Goal: Information Seeking & Learning: Learn about a topic

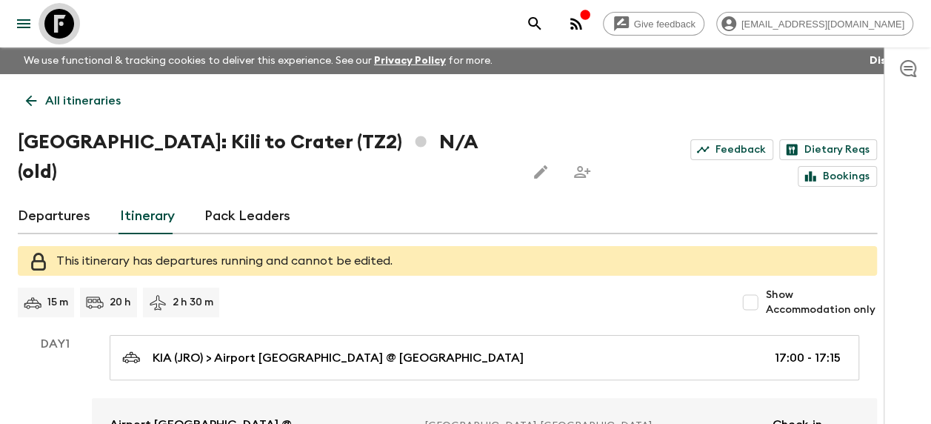
click at [64, 21] on icon at bounding box center [59, 24] width 30 height 30
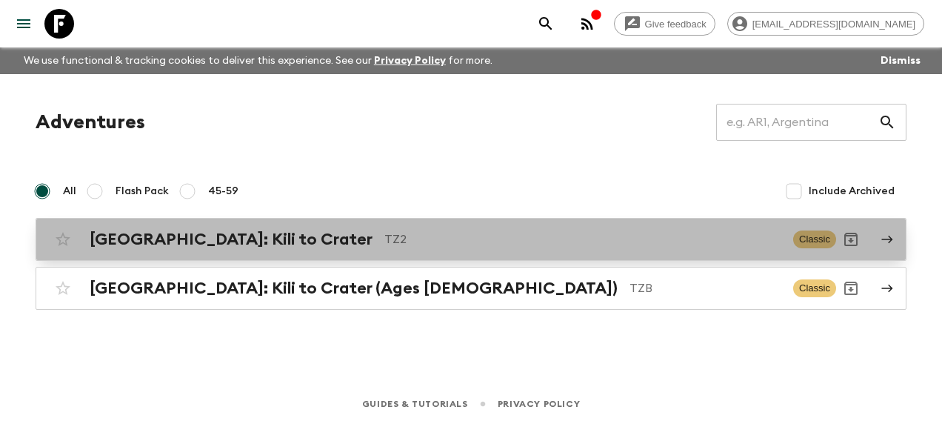
click at [213, 236] on h2 "[GEOGRAPHIC_DATA]: Kili to Crater" at bounding box center [231, 239] width 283 height 19
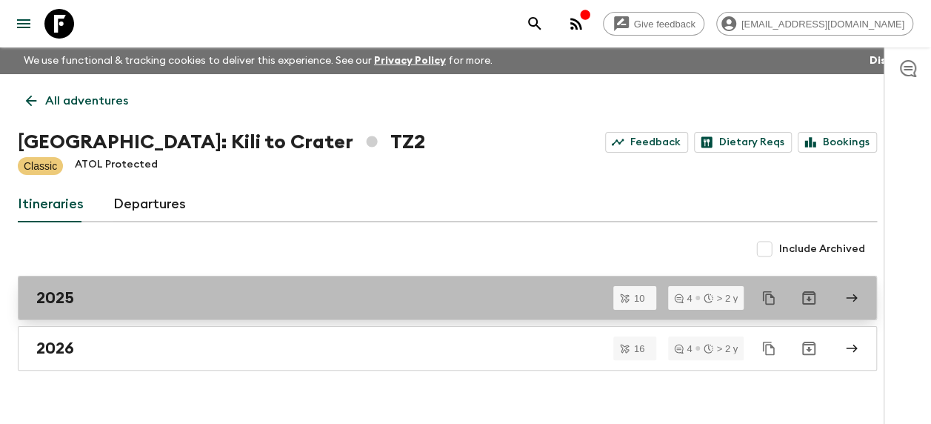
click at [57, 292] on h2 "2025" at bounding box center [55, 297] width 38 height 19
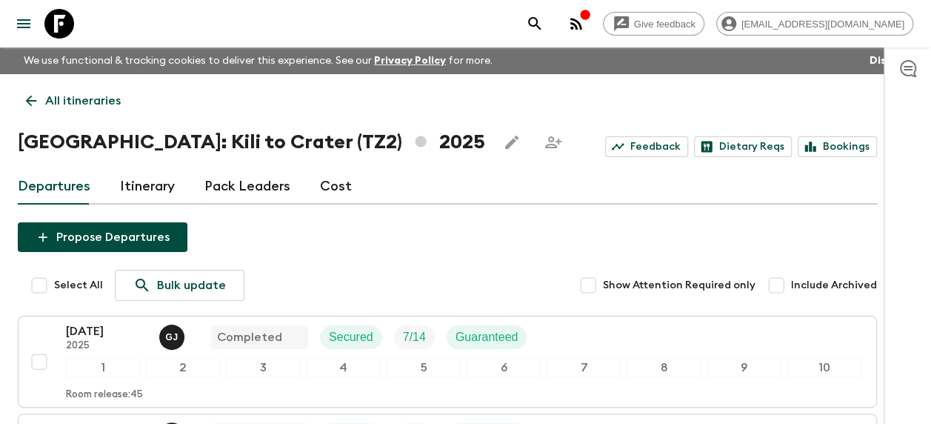
scroll to position [74, 0]
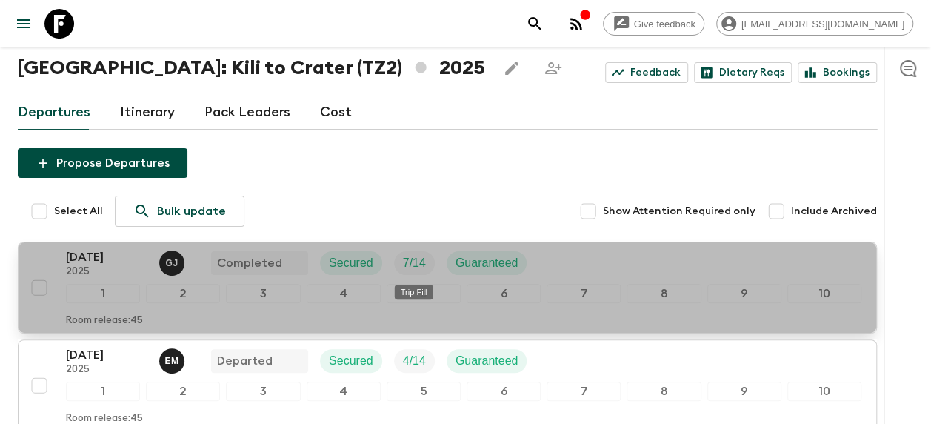
click at [395, 258] on span "7 / 14" at bounding box center [414, 263] width 41 height 18
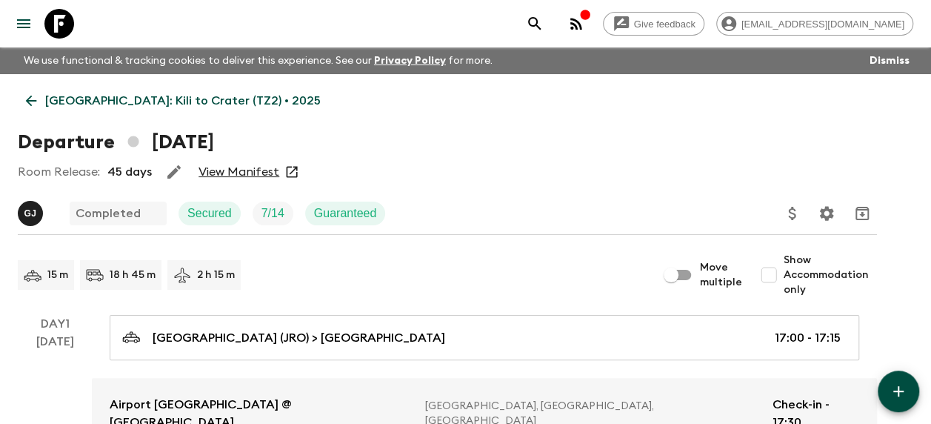
click at [239, 171] on link "View Manifest" at bounding box center [238, 171] width 81 height 15
